Goal: Task Accomplishment & Management: Use online tool/utility

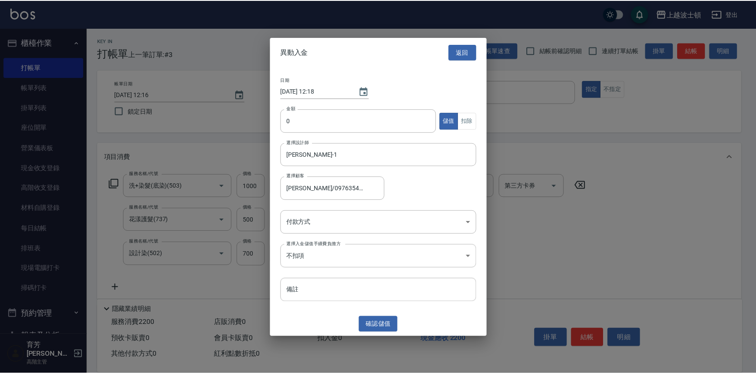
scroll to position [221, 0]
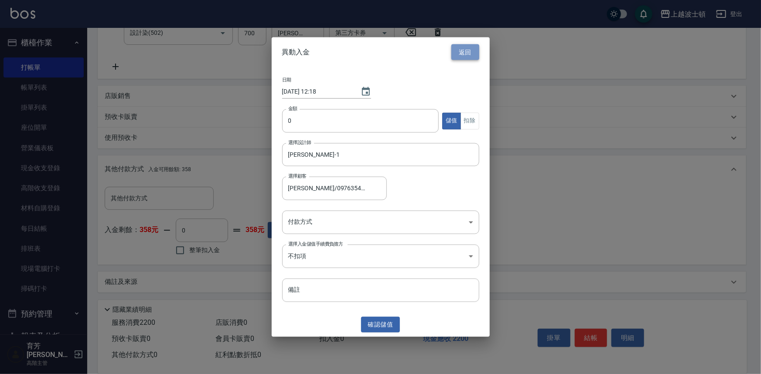
click at [472, 49] on button "返回" at bounding box center [465, 52] width 28 height 16
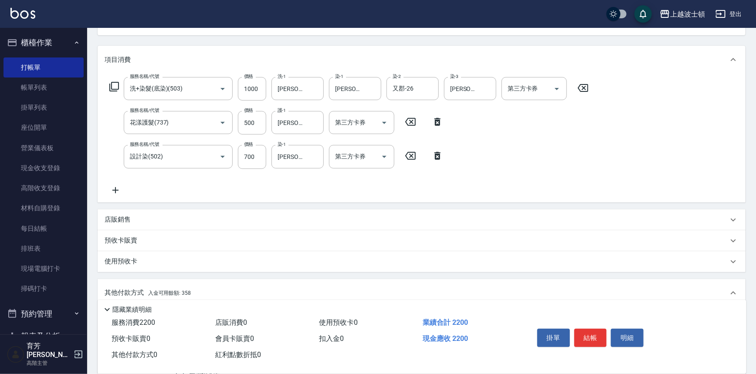
scroll to position [92, 0]
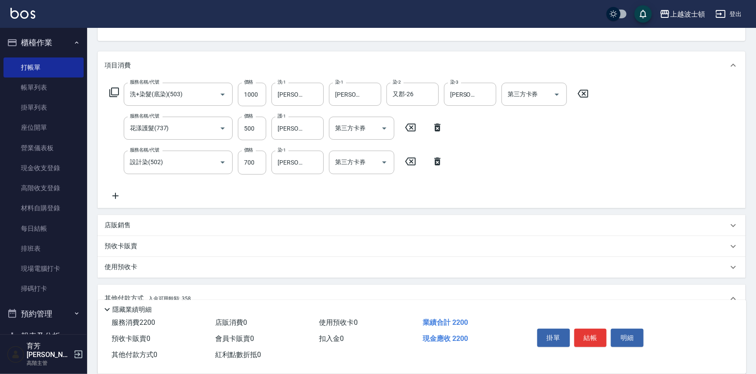
click at [117, 192] on icon at bounding box center [116, 196] width 22 height 10
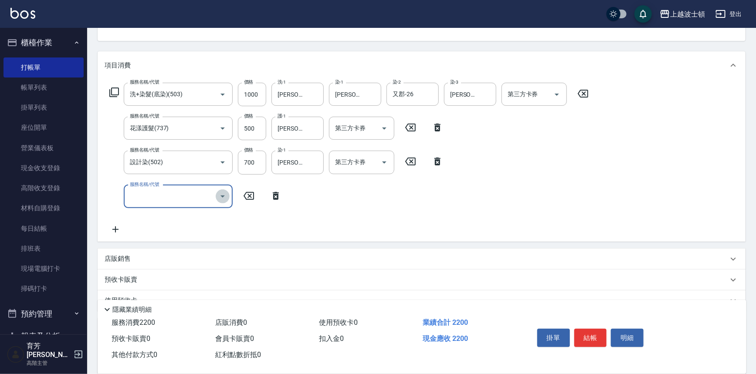
click at [224, 197] on icon "Open" at bounding box center [223, 196] width 10 height 10
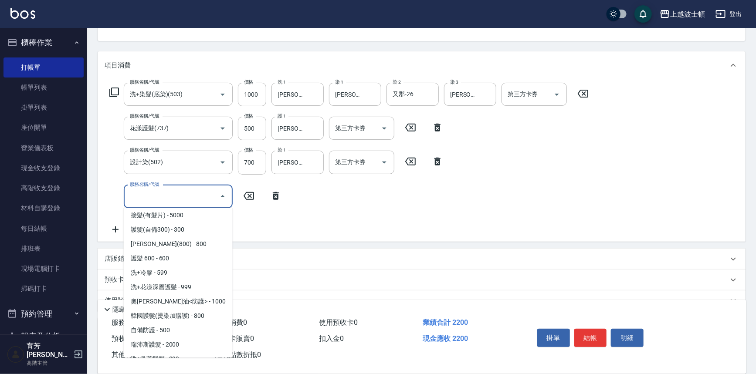
scroll to position [566, 0]
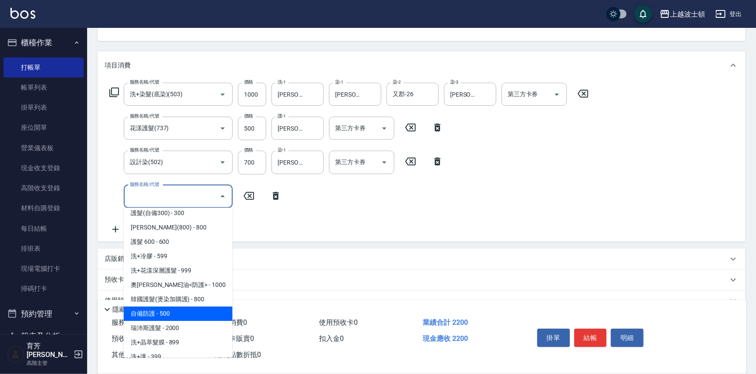
click at [201, 311] on span "自備防護 - 500" at bounding box center [178, 314] width 109 height 14
type input "自備防護(709)"
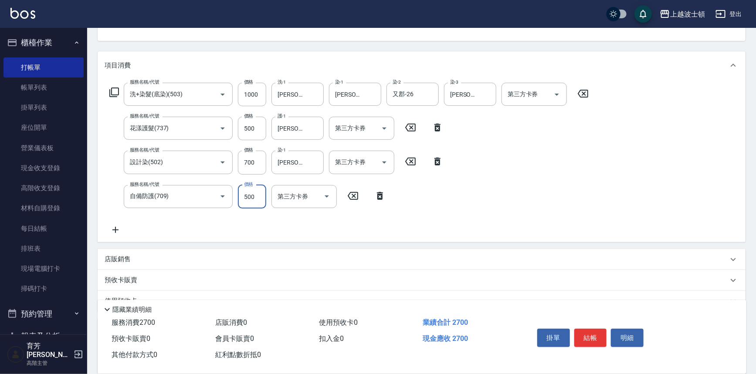
click at [243, 197] on input "500" at bounding box center [252, 197] width 28 height 24
type input "200"
click at [243, 95] on input "1000" at bounding box center [252, 95] width 28 height 24
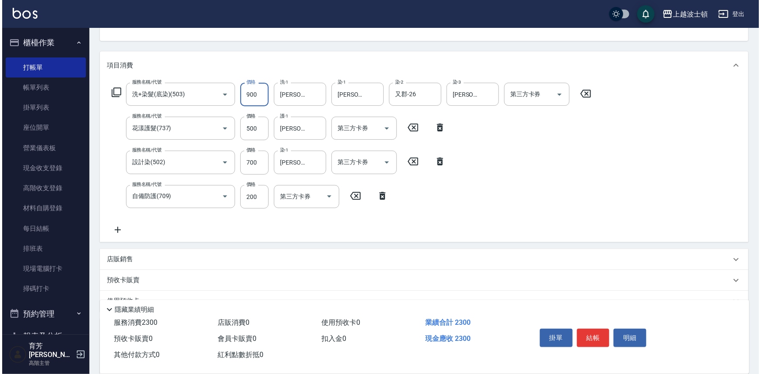
scroll to position [255, 0]
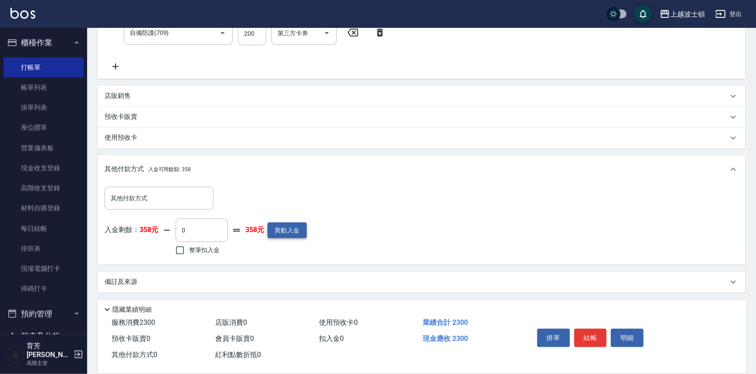
type input "900"
click at [289, 226] on button "異動入金" at bounding box center [287, 231] width 39 height 16
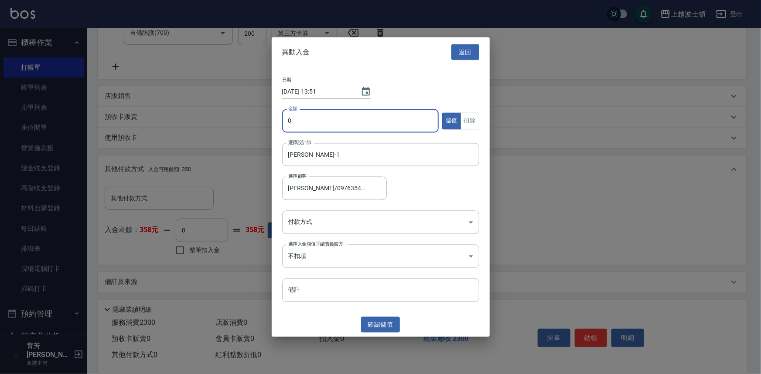
click at [286, 115] on input "0" at bounding box center [360, 121] width 157 height 24
type input "3000"
click at [306, 221] on body "上越波士頓 登出 櫃檯作業 打帳單 帳單列表 掛單列表 座位開單 營業儀表板 現金收支登錄 高階收支登錄 材料自購登錄 每日結帳 排班表 現場電腦打卡 掃碼打…" at bounding box center [380, 60] width 761 height 630
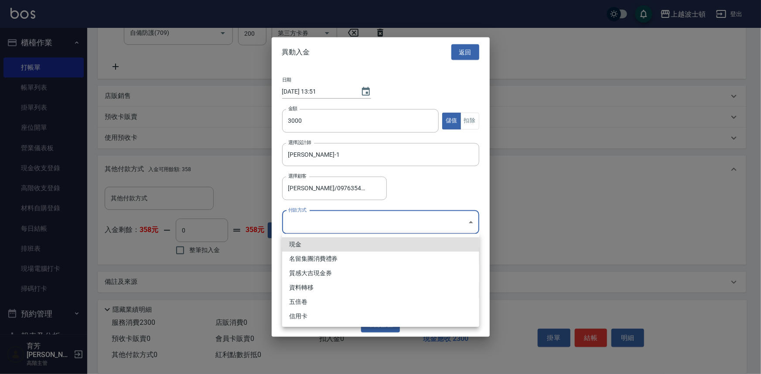
click at [307, 245] on li "現金" at bounding box center [380, 245] width 197 height 14
type input "現金"
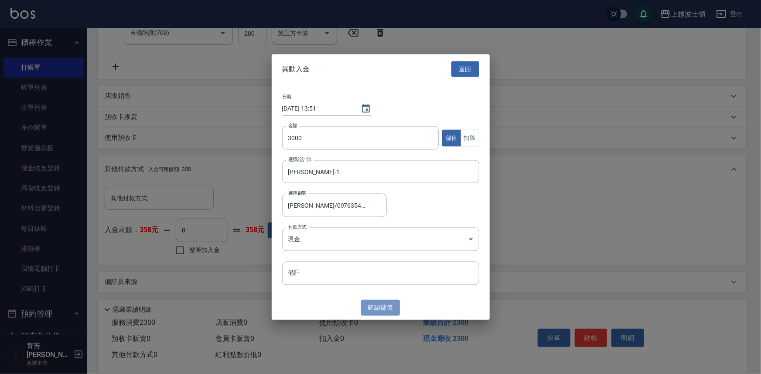
drag, startPoint x: 379, startPoint y: 307, endPoint x: 316, endPoint y: 295, distance: 64.0
click at [378, 306] on button "確認 儲值" at bounding box center [380, 308] width 39 height 16
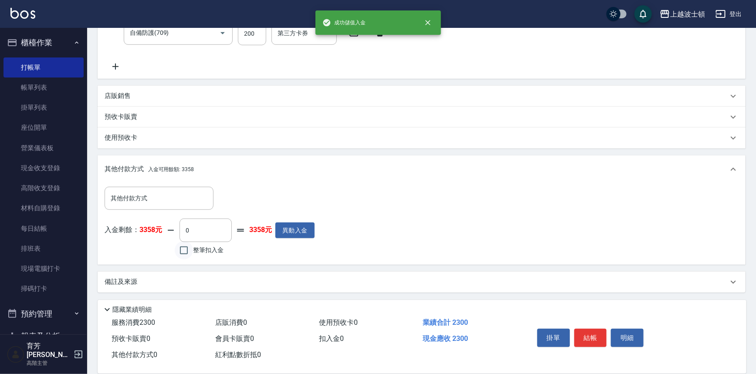
click at [186, 253] on input "整筆扣入金" at bounding box center [184, 250] width 18 height 18
checkbox input "true"
type input "2300"
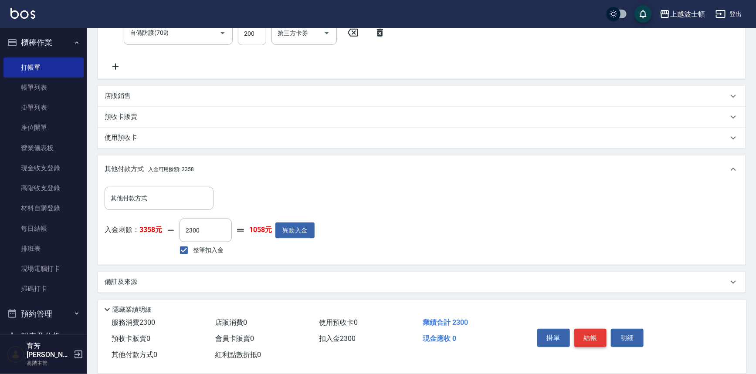
click at [585, 331] on button "結帳" at bounding box center [591, 338] width 33 height 18
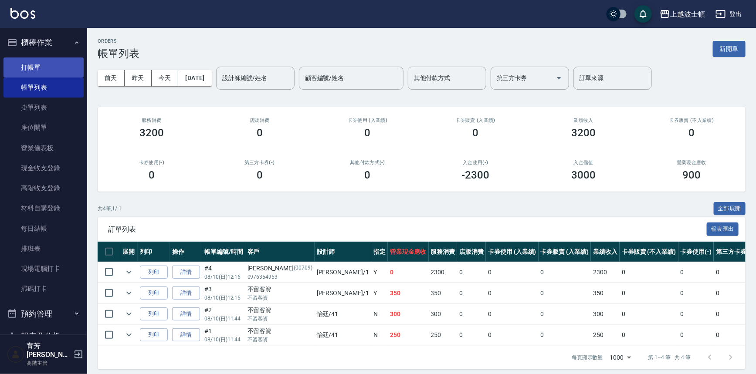
click at [27, 66] on link "打帳單" at bounding box center [43, 68] width 80 height 20
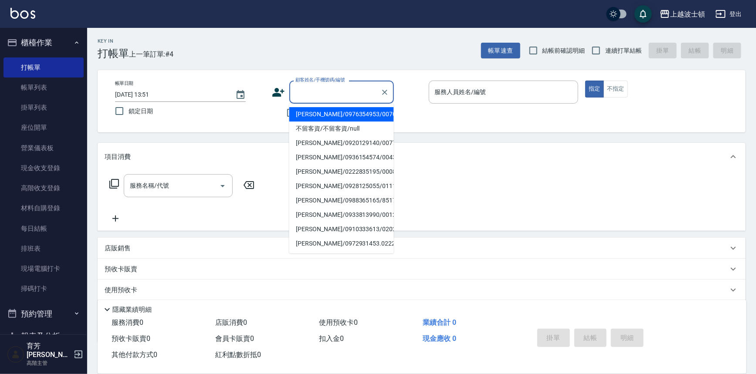
click at [303, 95] on input "顧客姓名/手機號碼/編號" at bounding box center [335, 92] width 84 height 15
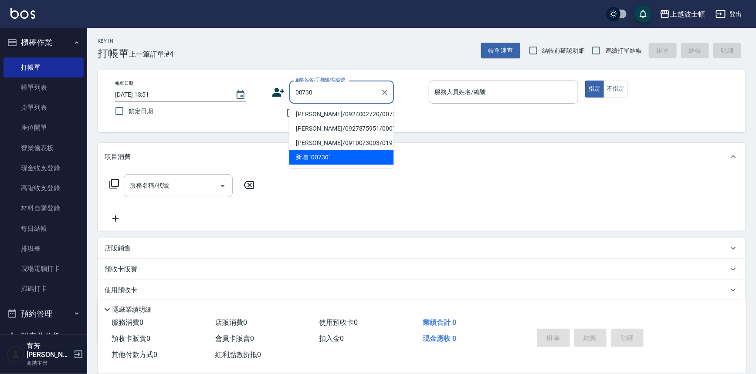
click at [315, 112] on li "[PERSON_NAME]/0924002720/00730" at bounding box center [341, 114] width 105 height 14
type input "[PERSON_NAME]/0924002720/00730"
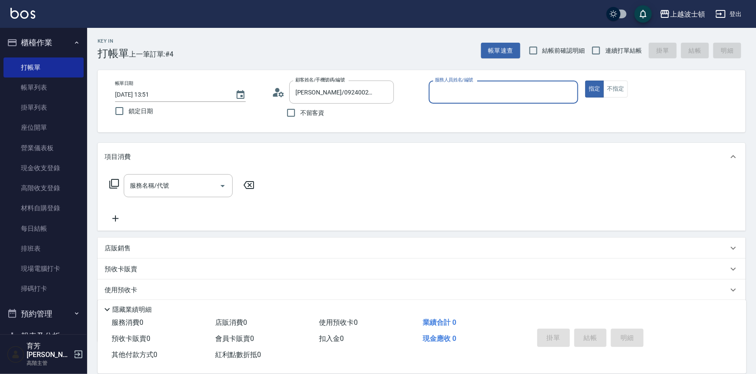
type input "[PERSON_NAME]-1"
click at [161, 187] on input "服務名稱/代號" at bounding box center [172, 185] width 88 height 15
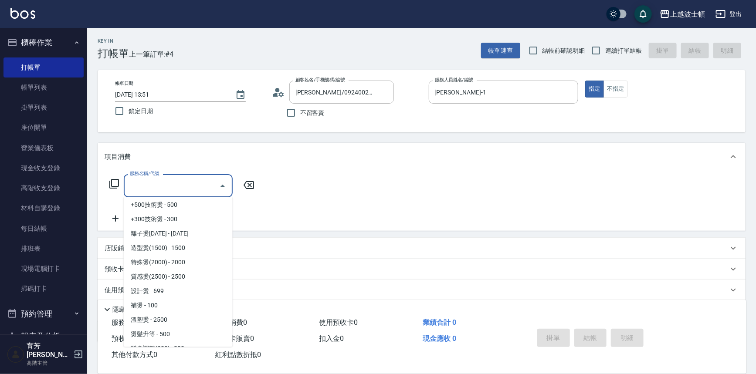
scroll to position [297, 0]
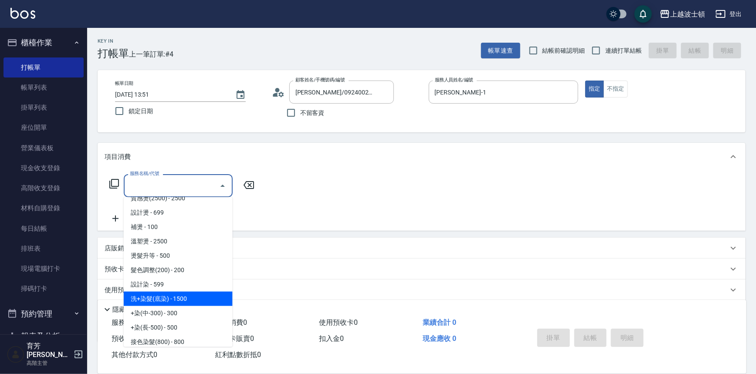
click at [203, 299] on span "洗+染髮(底染) - 1500" at bounding box center [178, 299] width 109 height 14
type input "洗+染髮(底染)(503)"
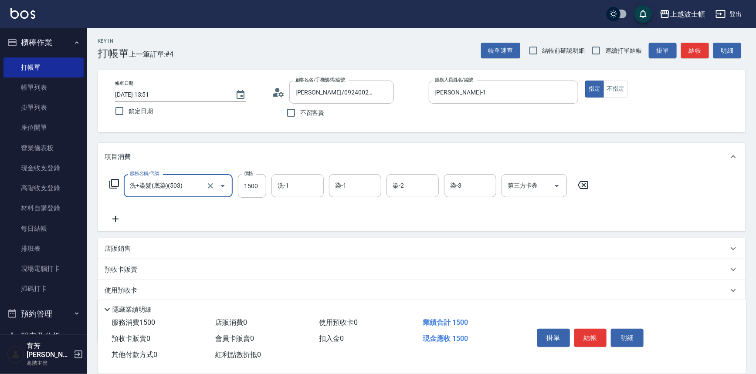
click at [114, 218] on icon at bounding box center [116, 219] width 22 height 10
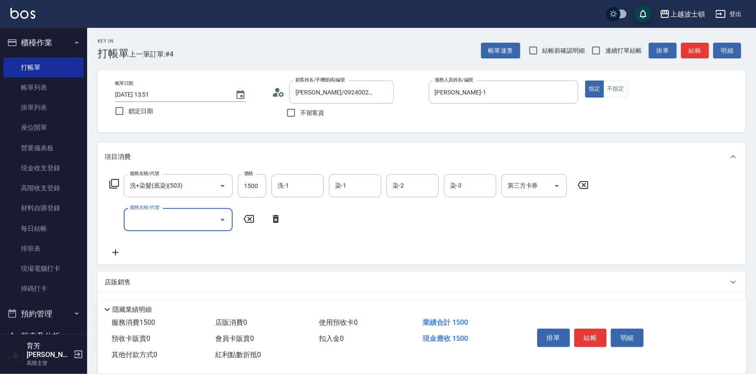
drag, startPoint x: 221, startPoint y: 220, endPoint x: 218, endPoint y: 209, distance: 11.4
click at [220, 220] on icon "Open" at bounding box center [223, 220] width 10 height 10
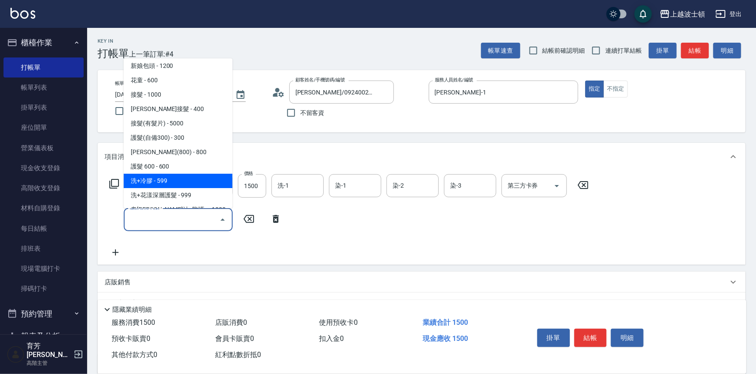
scroll to position [480, 0]
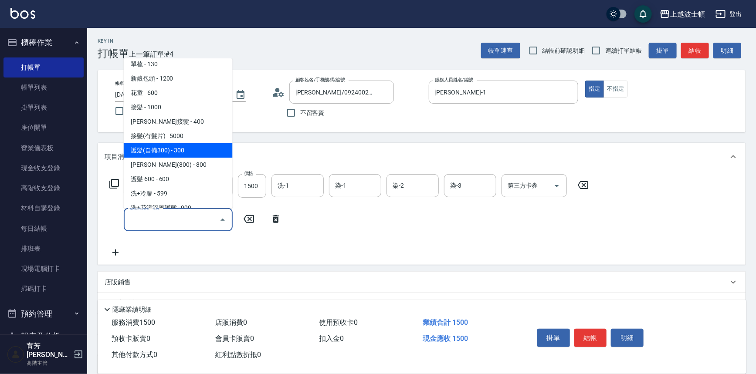
click at [178, 146] on span "護髮(自備300) - 300" at bounding box center [178, 150] width 109 height 14
type input "護髮(自備300)(701)"
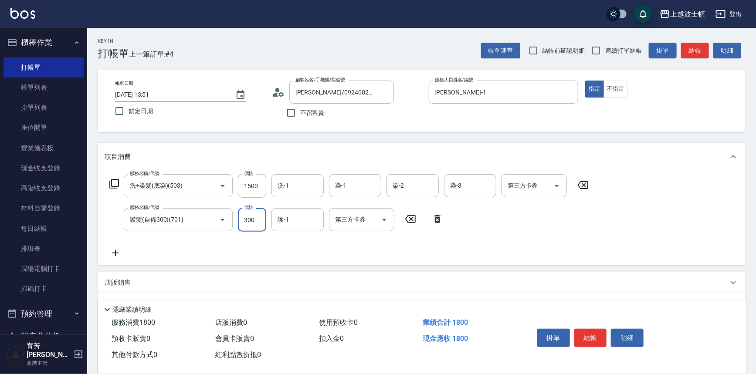
click at [257, 220] on input "300" at bounding box center [252, 220] width 28 height 24
click at [248, 180] on input "1500" at bounding box center [252, 186] width 28 height 24
click at [248, 186] on input "1100" at bounding box center [252, 186] width 28 height 24
click at [251, 187] on input "1100" at bounding box center [252, 186] width 28 height 24
drag, startPoint x: 244, startPoint y: 181, endPoint x: 250, endPoint y: 187, distance: 8.6
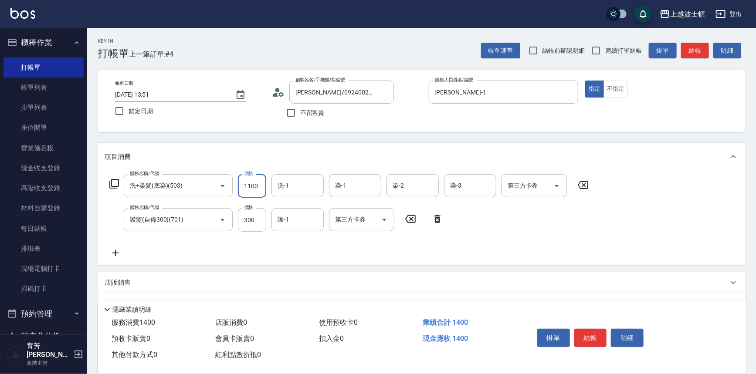
click at [250, 187] on input "1100" at bounding box center [252, 186] width 28 height 24
type input "900"
click at [118, 253] on icon at bounding box center [116, 253] width 22 height 10
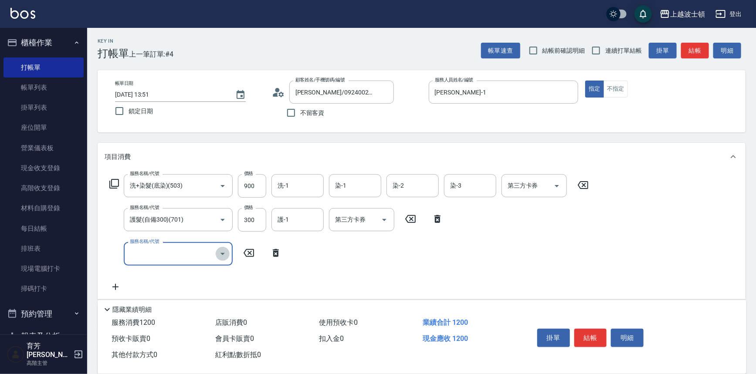
click at [225, 253] on icon "Open" at bounding box center [223, 254] width 10 height 10
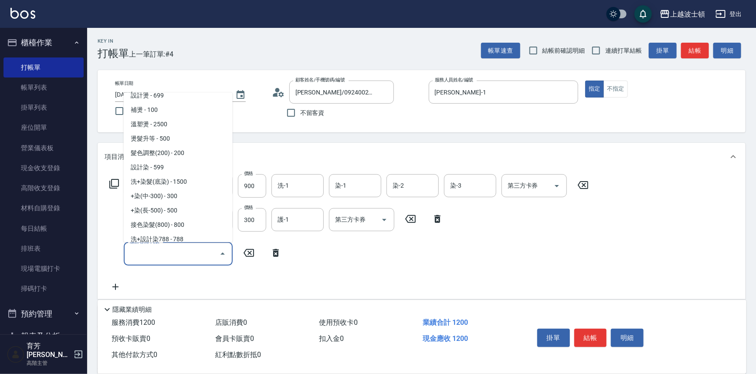
scroll to position [318, 0]
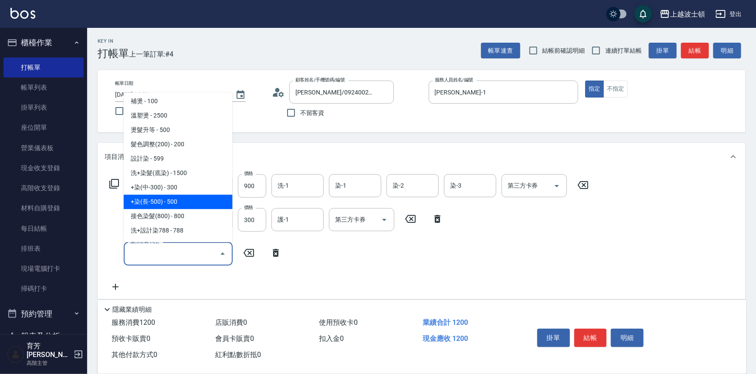
click at [206, 197] on span "+染(長-500) - 500" at bounding box center [178, 202] width 109 height 14
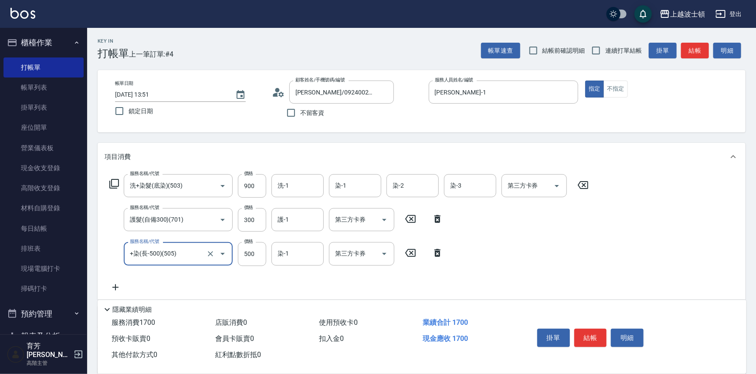
click at [221, 252] on icon "Open" at bounding box center [223, 254] width 10 height 10
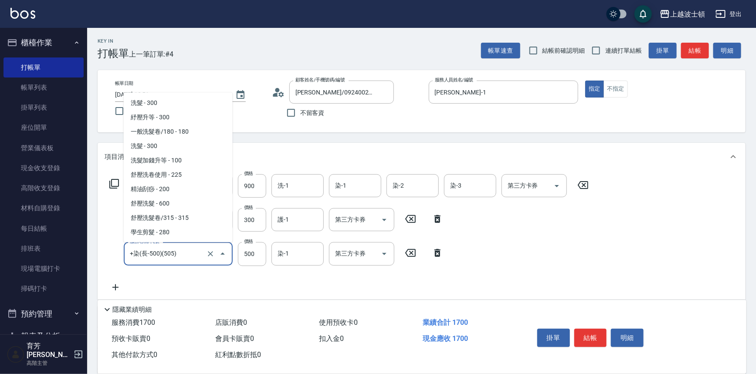
scroll to position [285, 0]
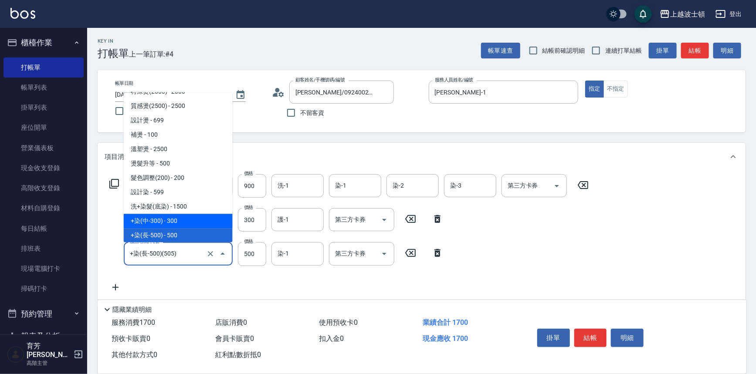
click at [183, 222] on span "+染(中-300) - 300" at bounding box center [178, 221] width 109 height 14
type input "+染(中-300)(504)"
type input "300"
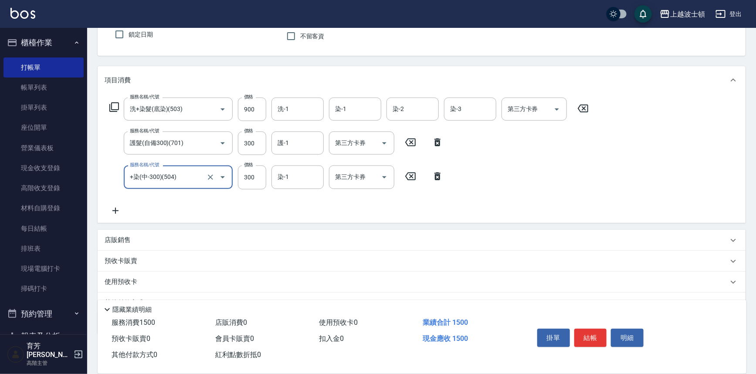
scroll to position [118, 0]
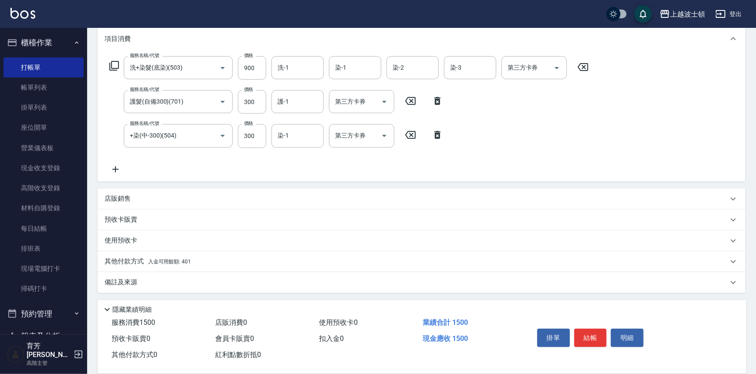
click at [187, 261] on span "入金可用餘額: 401" at bounding box center [169, 262] width 43 height 6
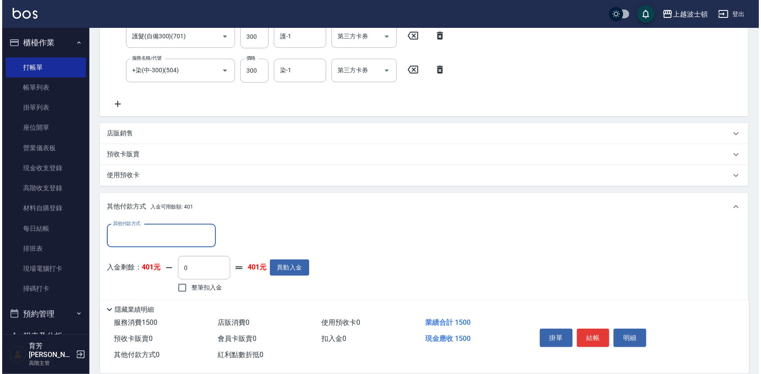
scroll to position [197, 0]
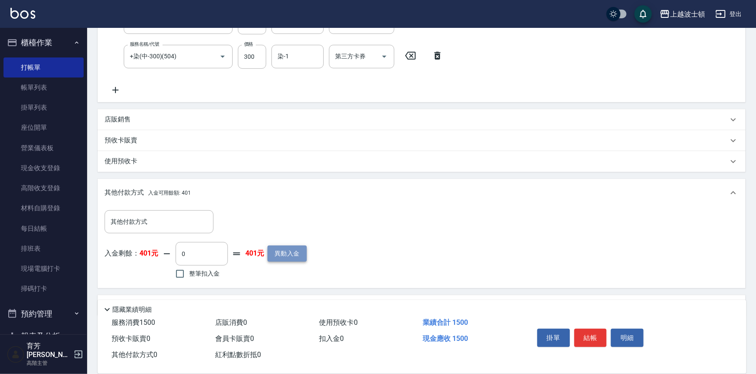
click at [296, 251] on button "異動入金" at bounding box center [287, 254] width 39 height 16
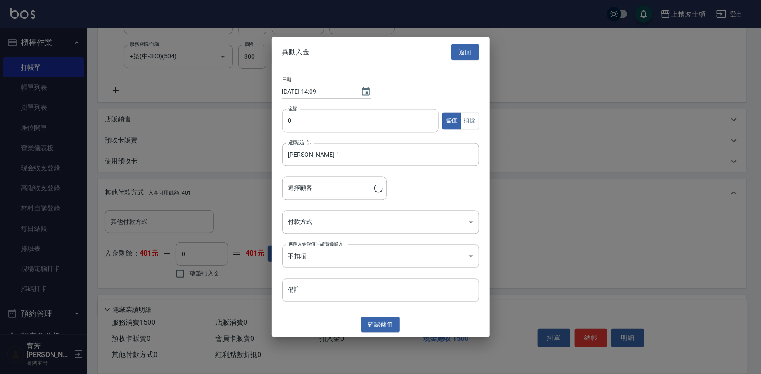
type input "[PERSON_NAME]/0924002720/00730"
click at [290, 119] on input "0" at bounding box center [360, 121] width 157 height 24
type input "2000"
click at [309, 222] on body "上越波士頓 登出 櫃檯作業 打帳單 帳單列表 掛單列表 座位開單 營業儀表板 現金收支登錄 高階收支登錄 材料自購登錄 每日結帳 排班表 現場電腦打卡 掃碼打…" at bounding box center [380, 101] width 761 height 596
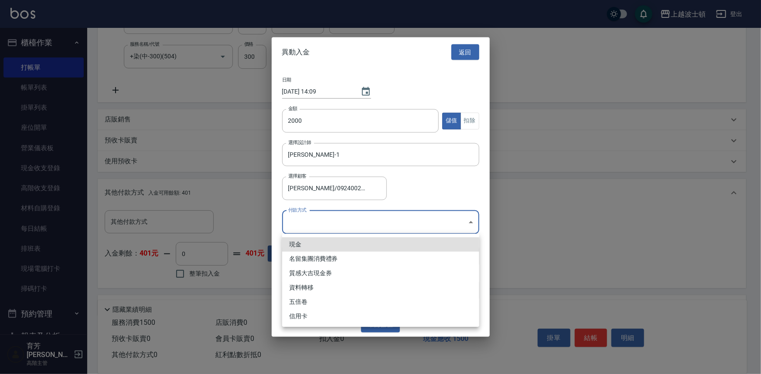
click at [307, 238] on li "現金" at bounding box center [380, 245] width 197 height 14
type input "現金"
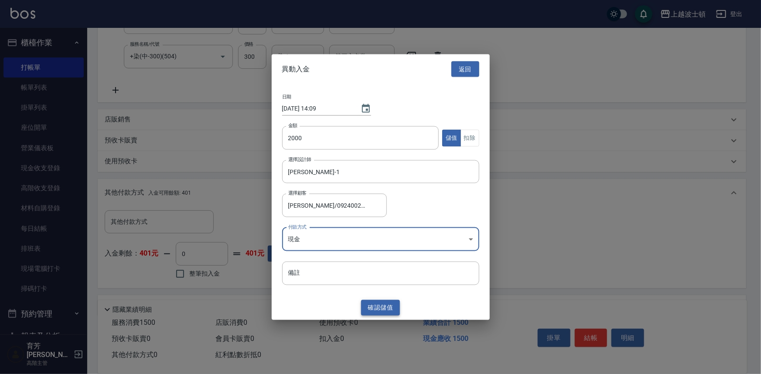
click at [378, 304] on button "確認 儲值" at bounding box center [380, 308] width 39 height 16
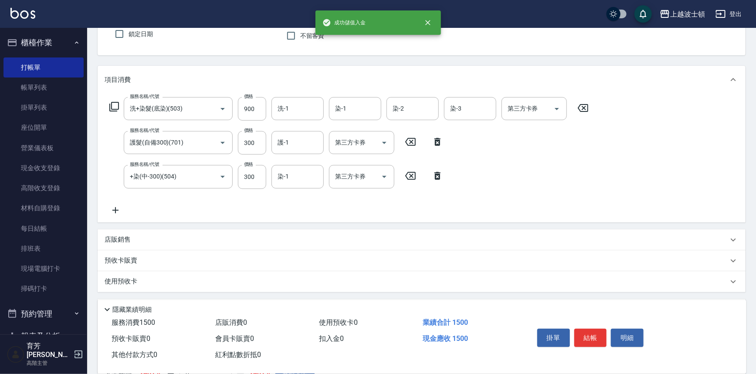
scroll to position [0, 0]
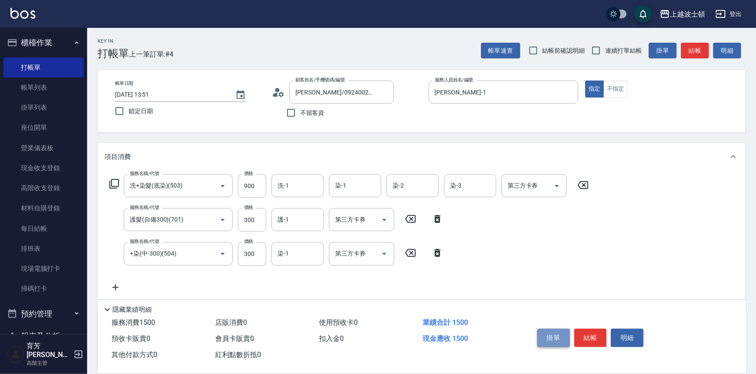
click at [562, 340] on button "掛單" at bounding box center [553, 338] width 33 height 18
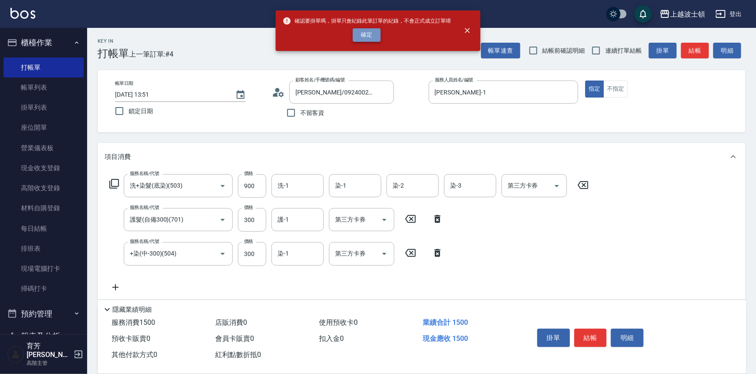
click at [376, 36] on button "確定" at bounding box center [367, 35] width 28 height 14
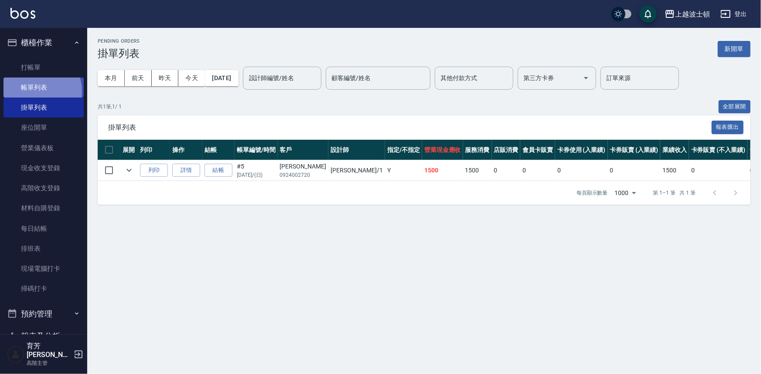
click at [37, 92] on link "帳單列表" at bounding box center [43, 88] width 80 height 20
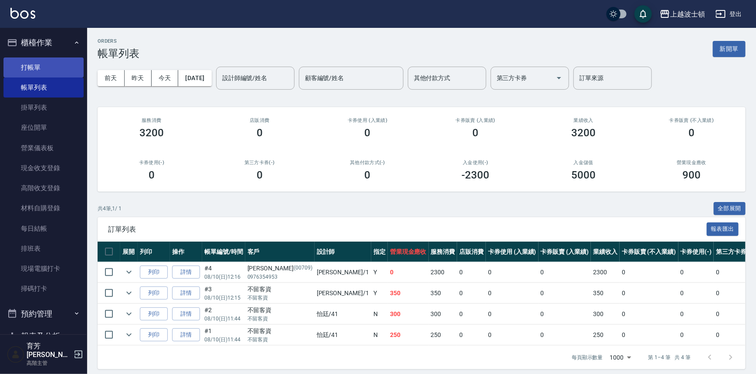
click at [65, 70] on link "打帳單" at bounding box center [43, 68] width 80 height 20
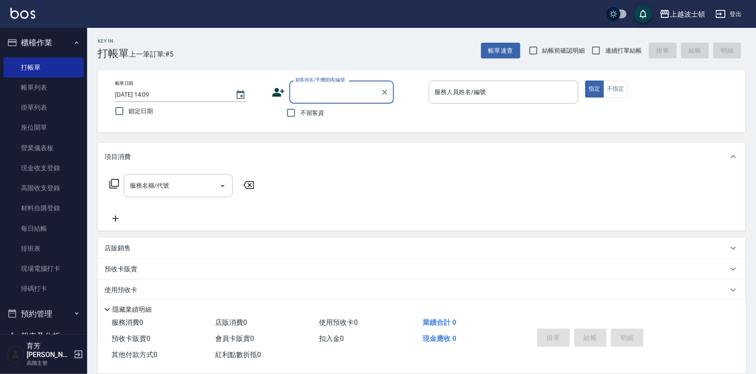
click at [302, 122] on div "帳單日期 [DATE] 14:09 鎖定日期 顧客姓名/手機號碼/編號 顧客姓名/手機號碼/編號 不留客資 服務人員姓名/編號 服務人員姓名/編號 指定 不指定" at bounding box center [422, 101] width 648 height 62
click at [312, 109] on span "不留客資" at bounding box center [312, 113] width 24 height 9
click at [300, 108] on input "不留客資" at bounding box center [291, 113] width 18 height 18
checkbox input "true"
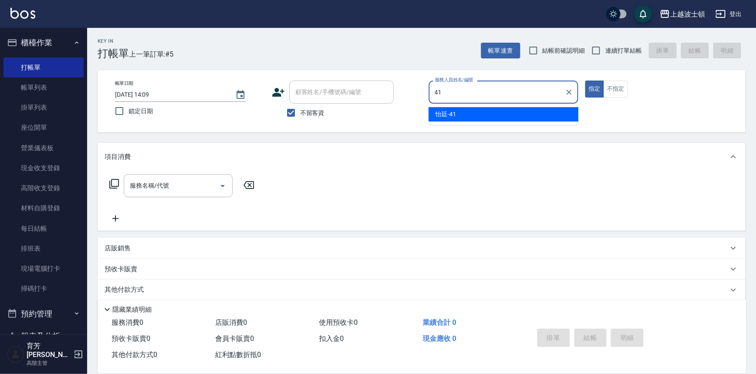
type input "怡廷-41"
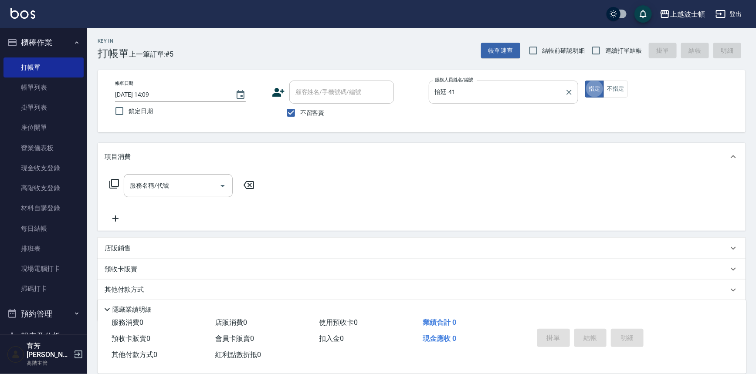
type button "true"
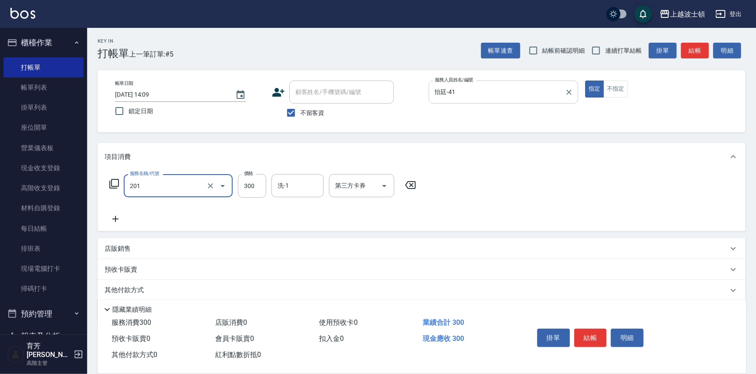
type input "洗髮(201)"
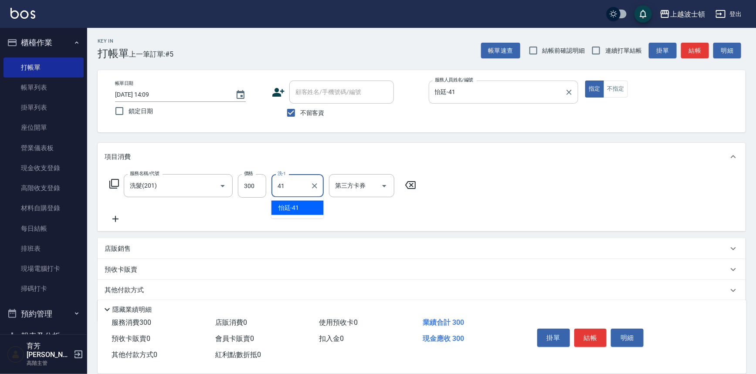
type input "怡廷-41"
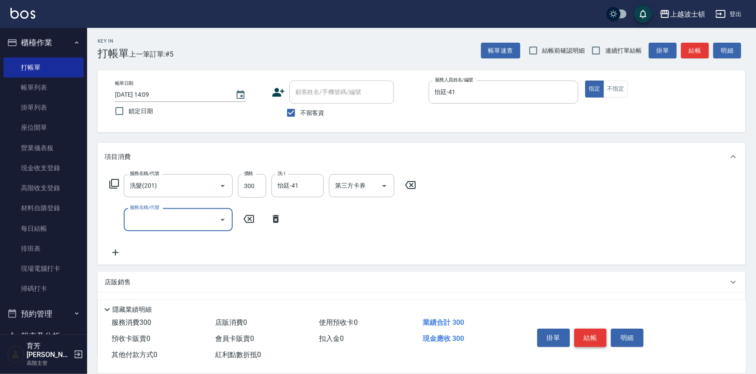
click at [587, 329] on button "結帳" at bounding box center [591, 338] width 33 height 18
